Goal: Check status: Check status

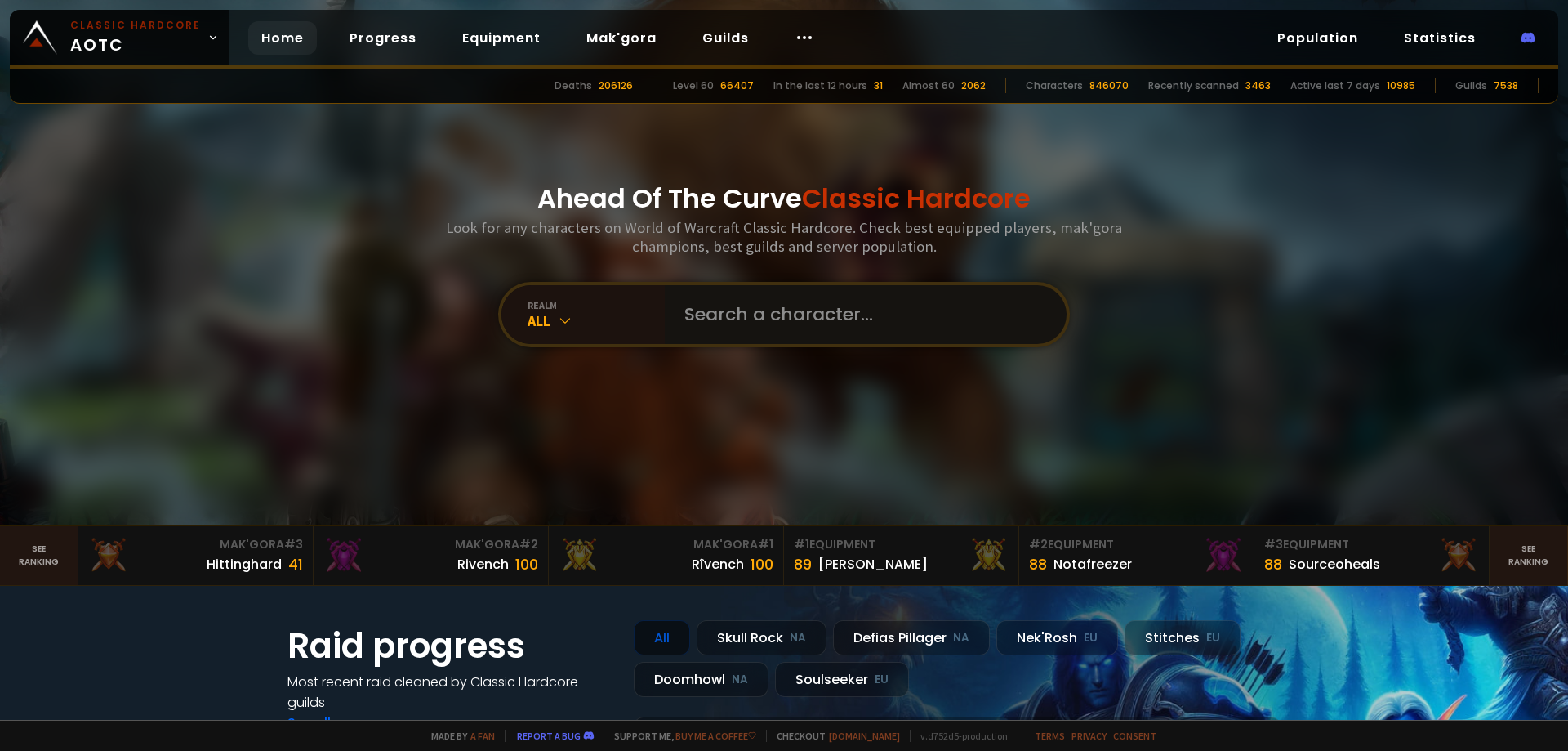
click at [778, 317] on input "text" at bounding box center [860, 315] width 372 height 59
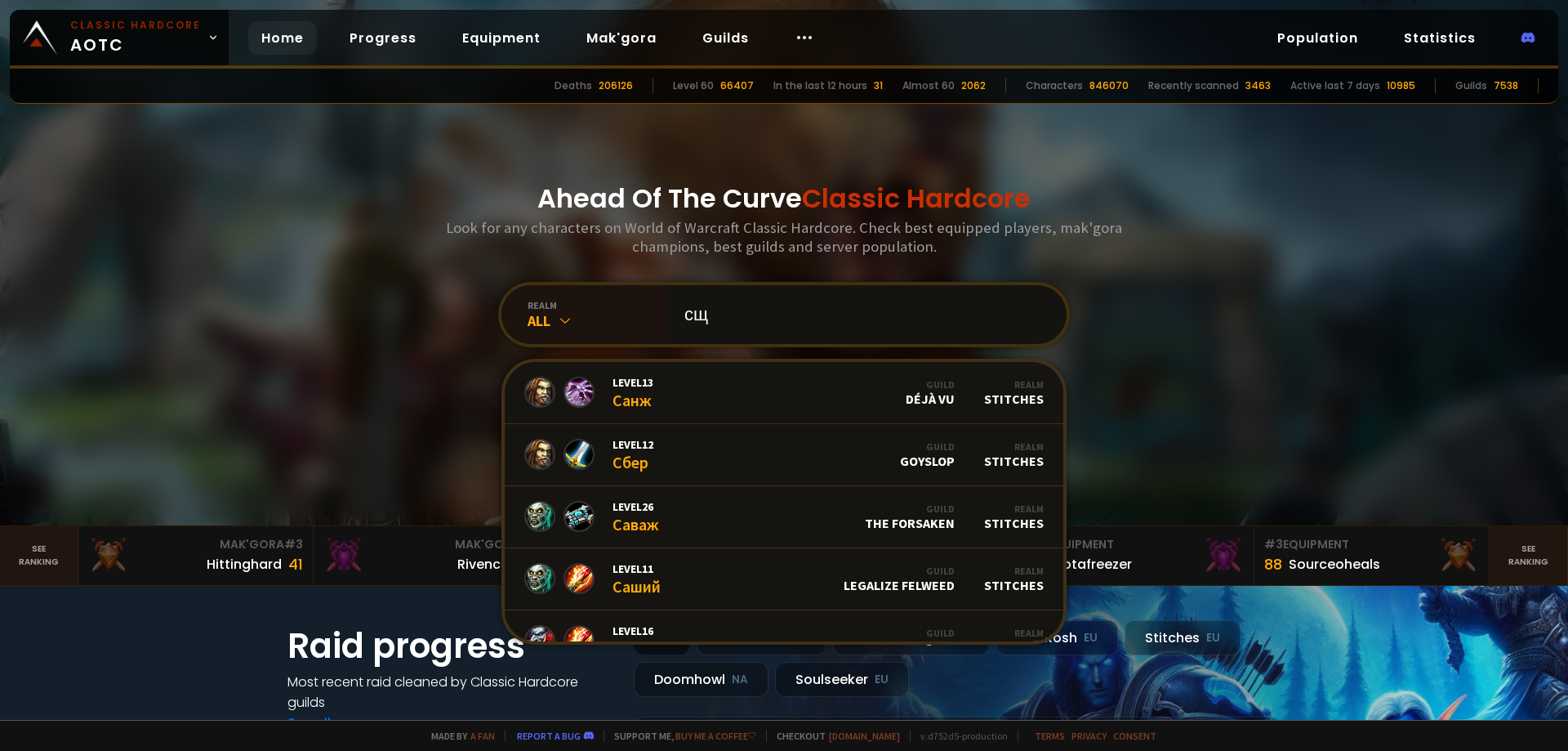
type input "с"
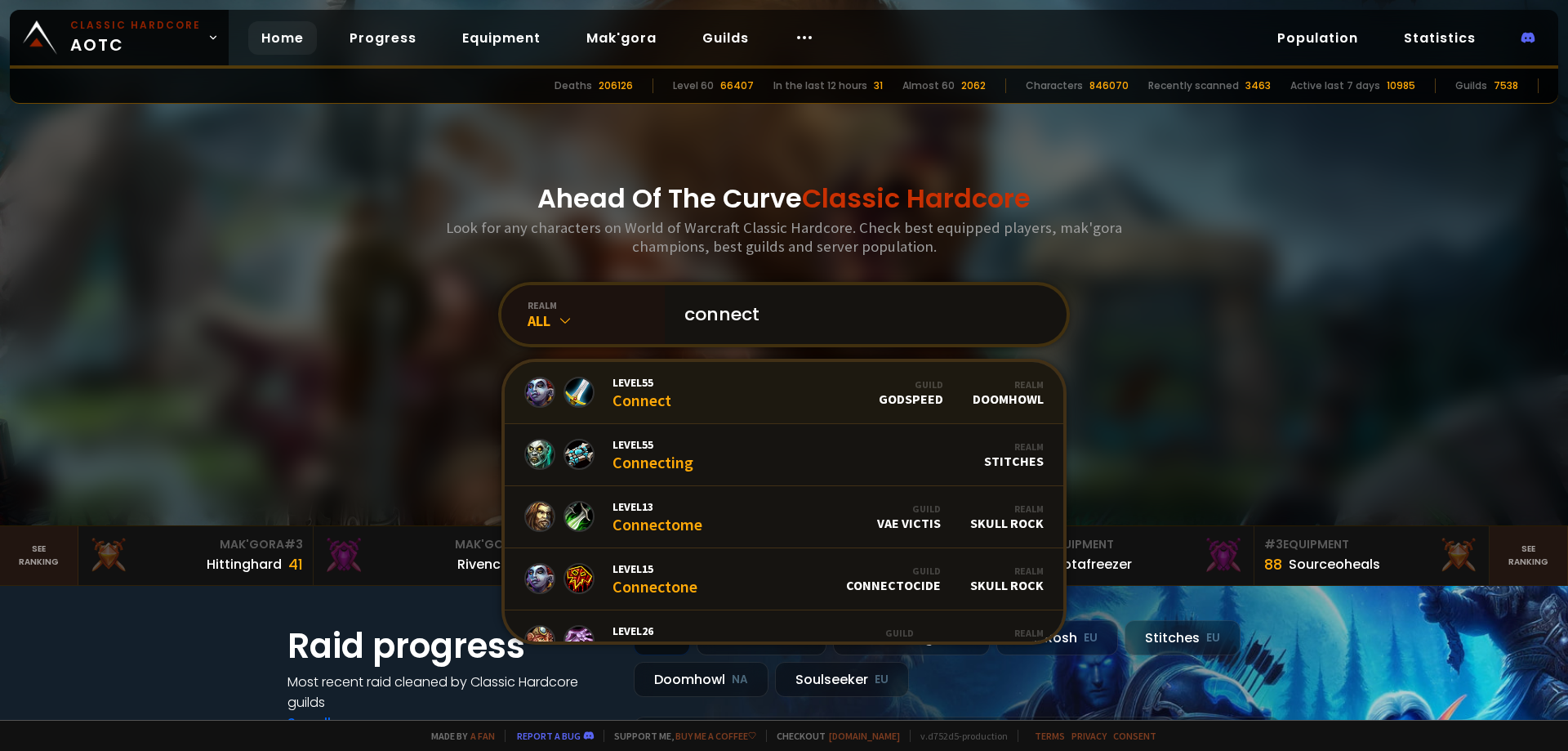
type input "connect"
click at [732, 382] on link "Level 55 Connect Guild godspeed Realm Doomhowl" at bounding box center [784, 392] width 559 height 62
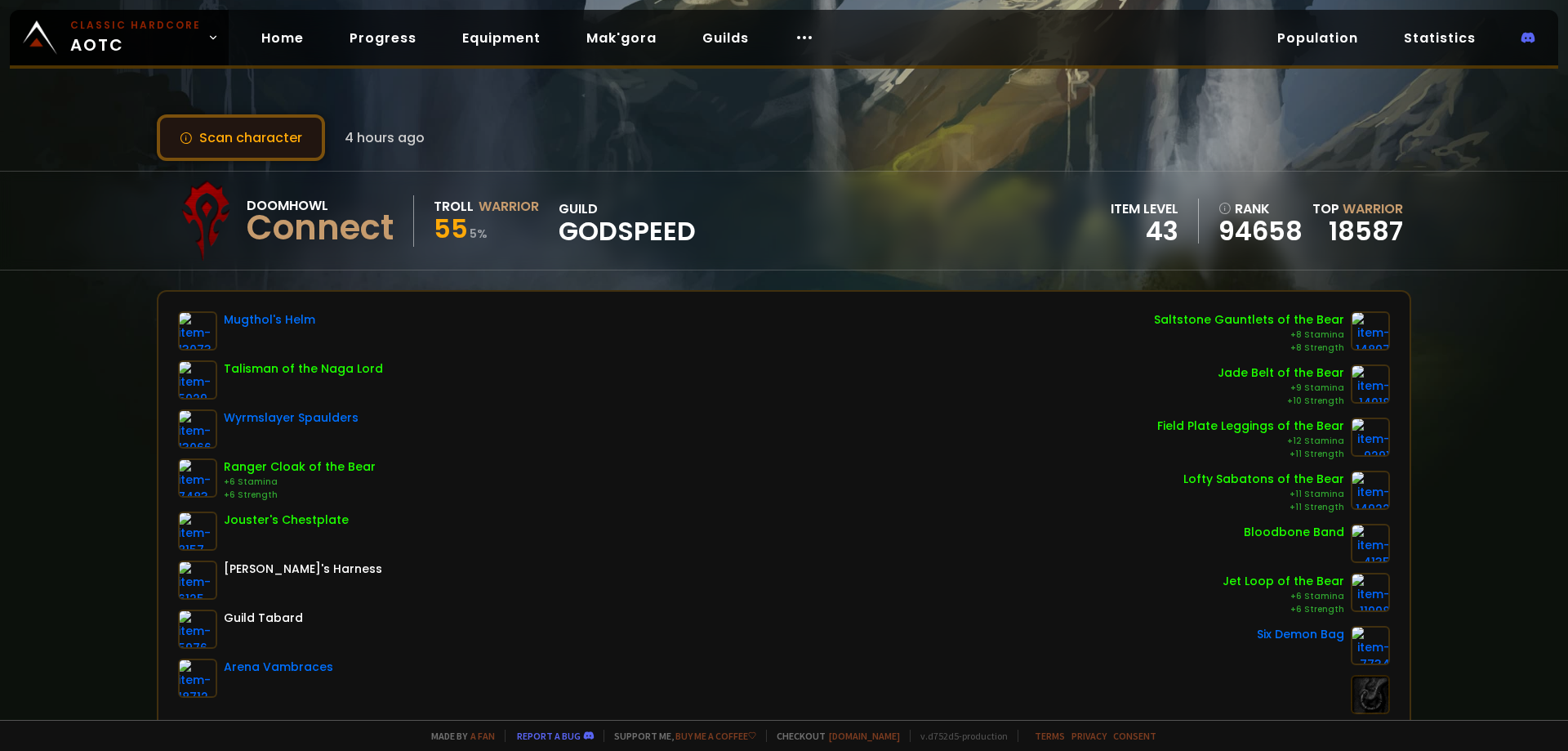
click at [255, 126] on button "Scan character" at bounding box center [241, 137] width 169 height 47
click at [288, 154] on button "Scan character" at bounding box center [241, 137] width 169 height 47
